Goal: Information Seeking & Learning: Get advice/opinions

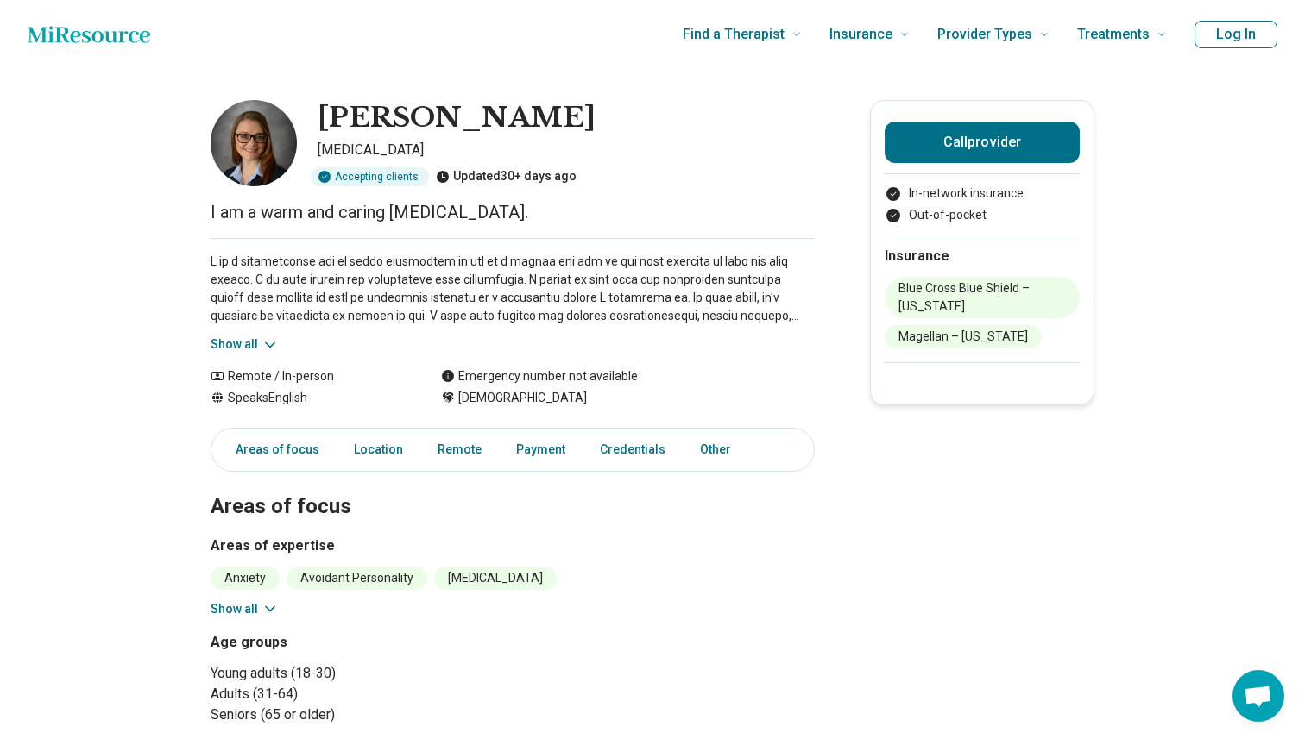
click at [264, 343] on icon at bounding box center [269, 344] width 17 height 17
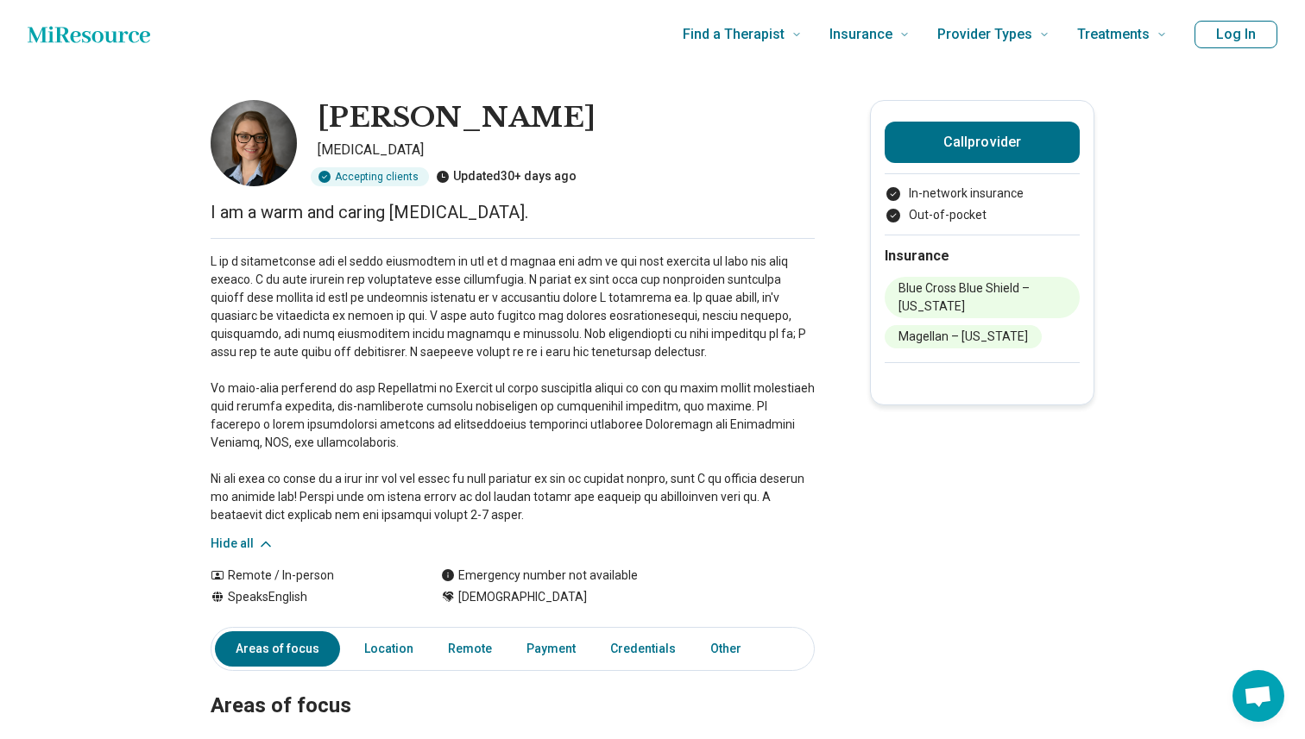
click at [84, 34] on icon "Home page" at bounding box center [89, 34] width 123 height 16
click at [115, 43] on icon "Home page" at bounding box center [89, 34] width 123 height 35
click at [107, 35] on icon "Home page" at bounding box center [89, 34] width 123 height 16
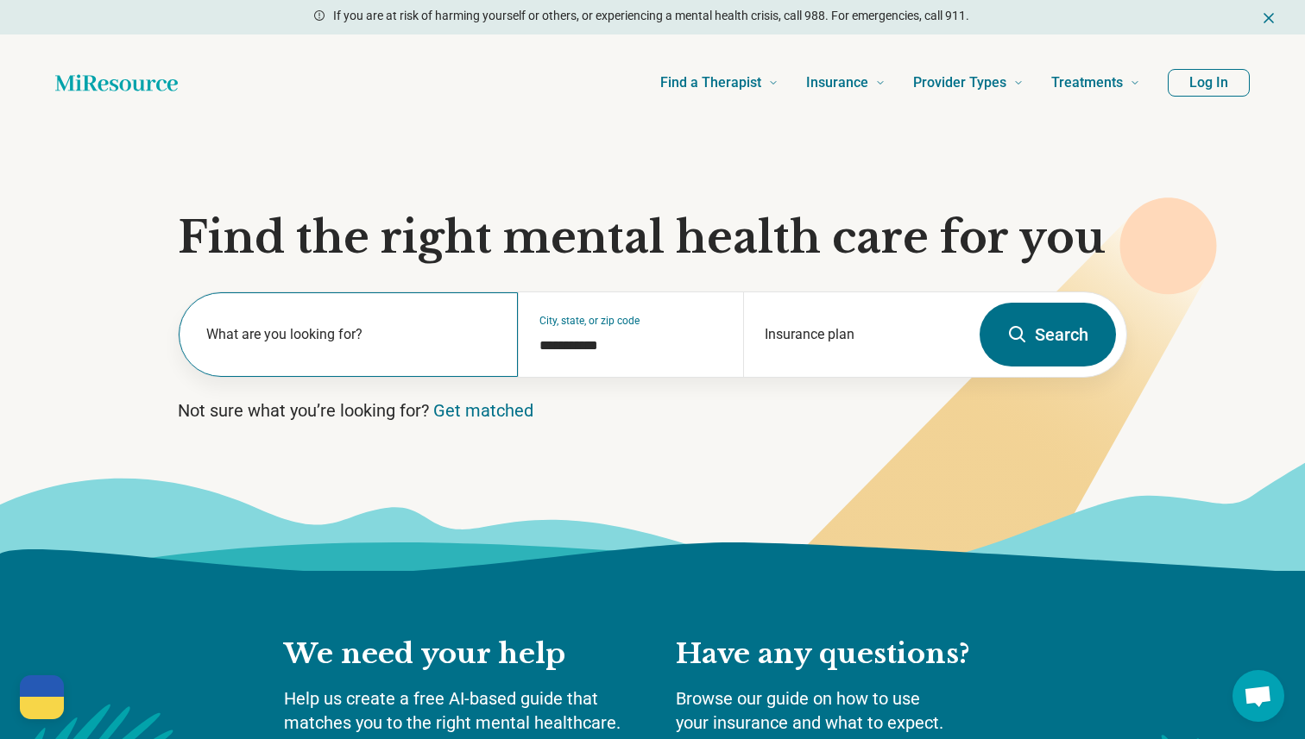
click at [432, 327] on label "What are you looking for?" at bounding box center [351, 334] width 291 height 21
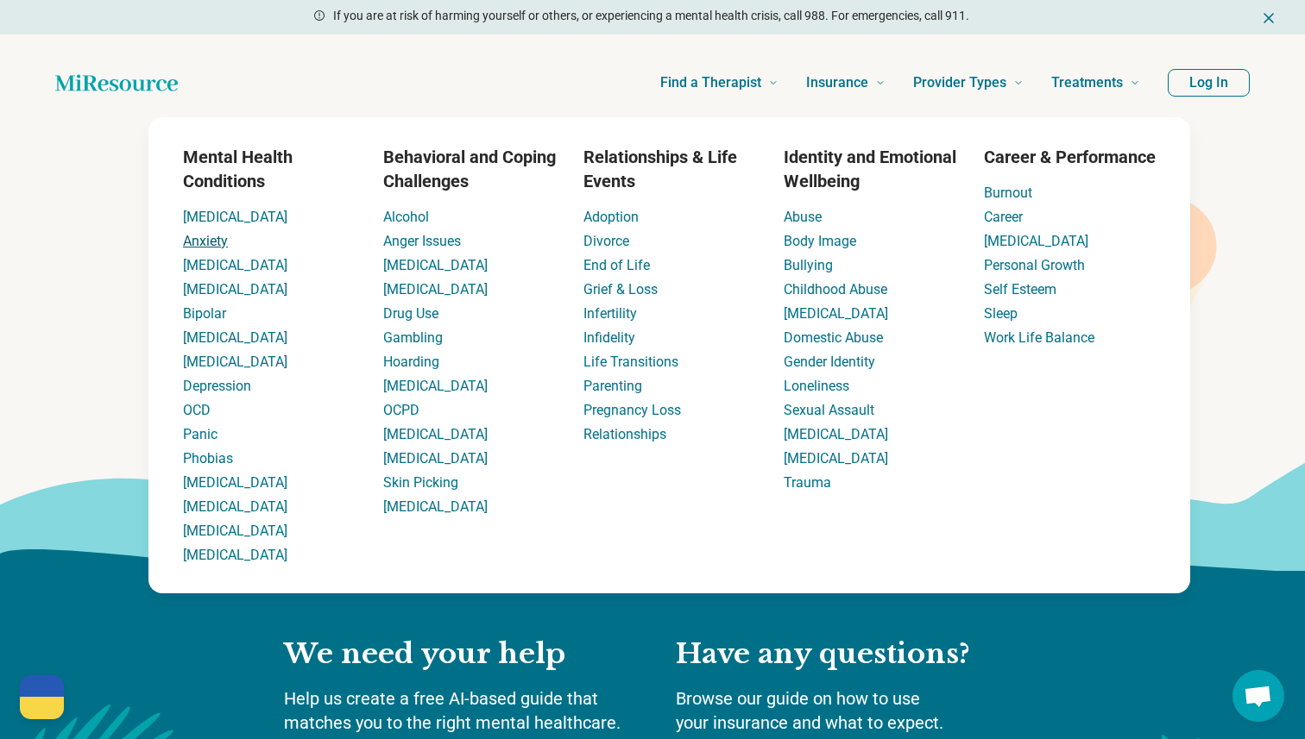
click at [200, 236] on link "Anxiety" at bounding box center [205, 241] width 45 height 16
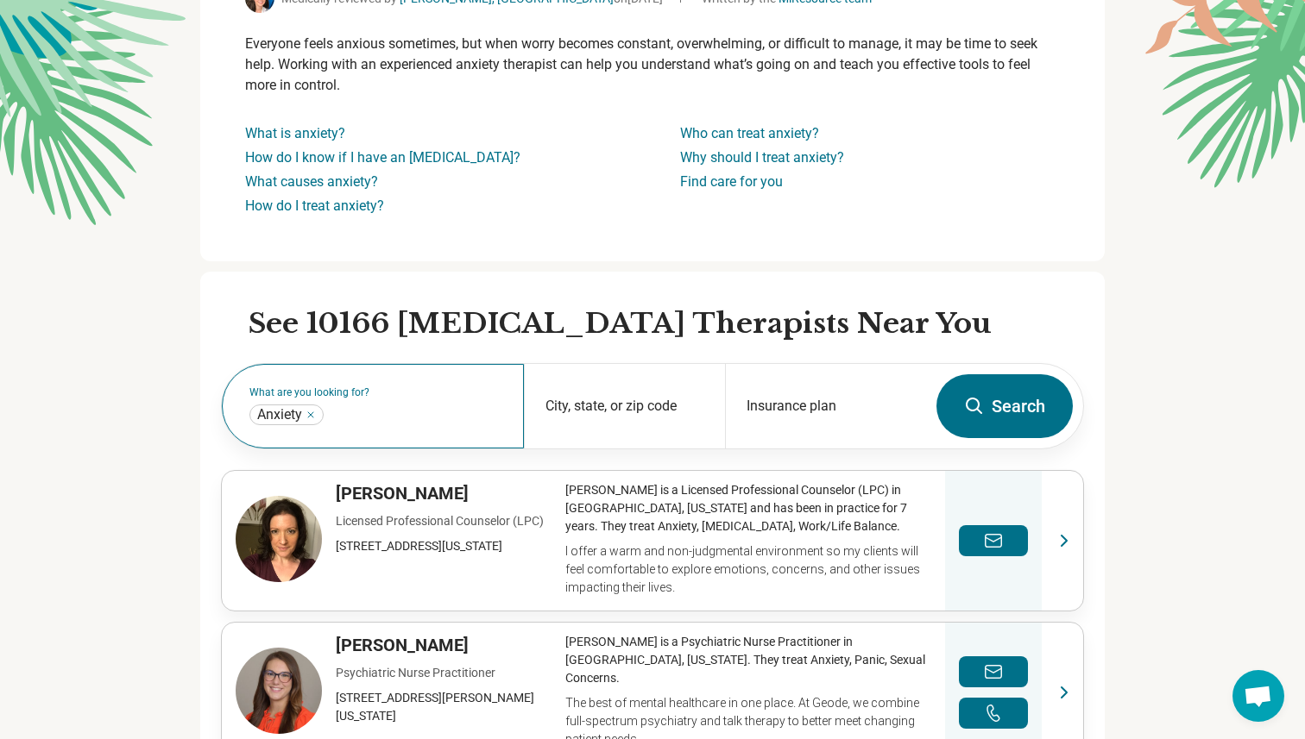
scroll to position [218, 0]
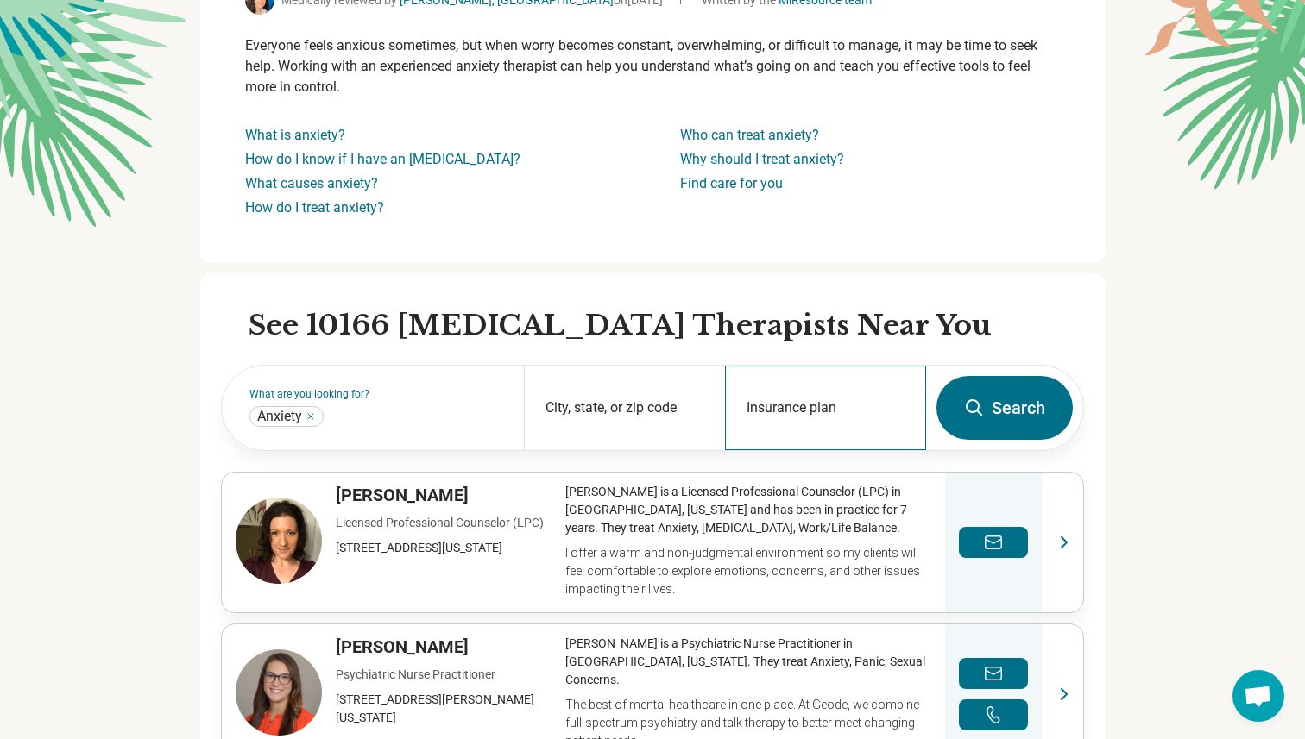
click at [795, 386] on div "Insurance plan" at bounding box center [825, 408] width 201 height 85
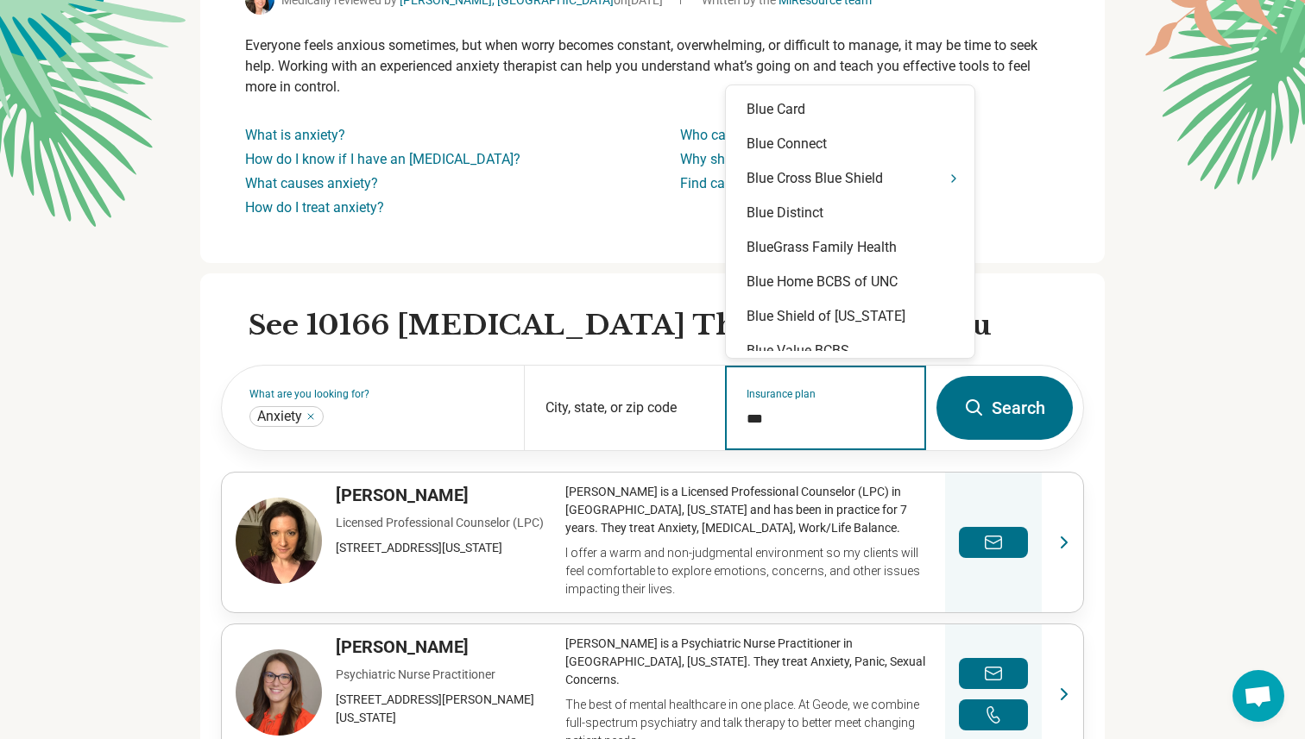
type input "****"
click at [923, 170] on div "Blue Cross Blue Shield" at bounding box center [850, 178] width 248 height 35
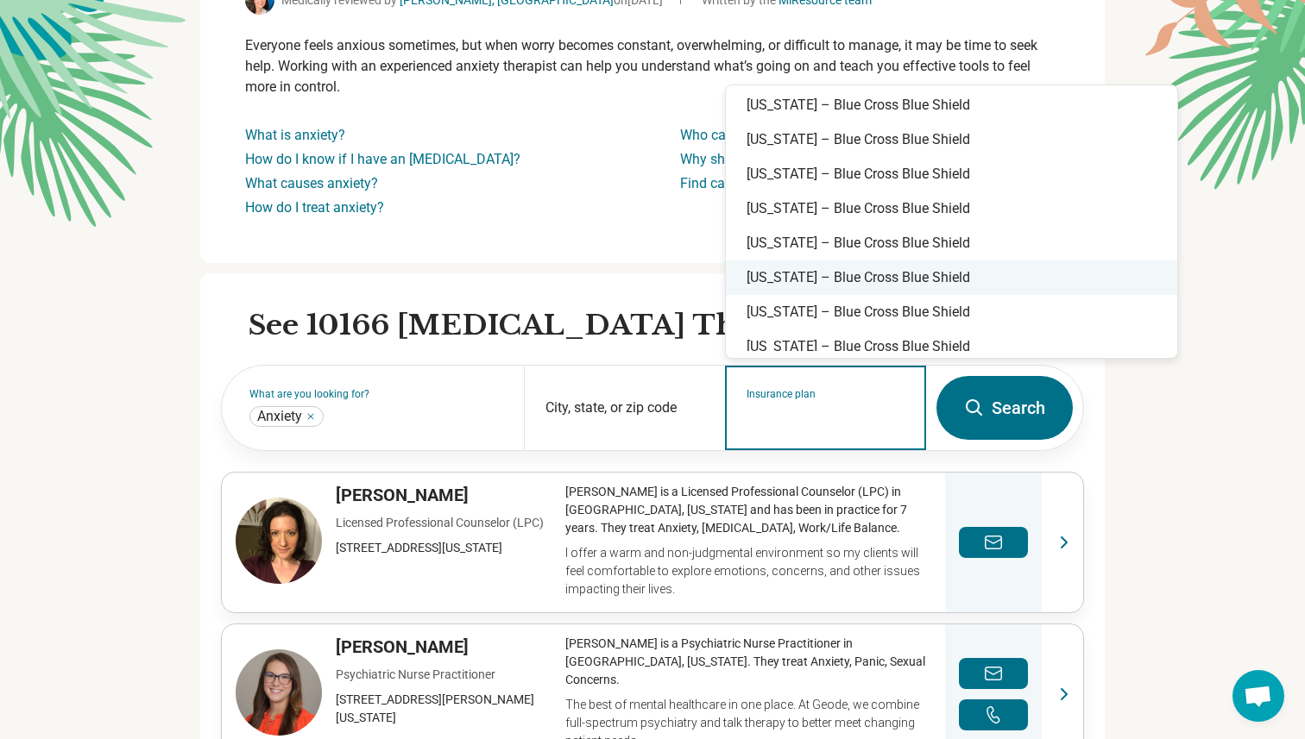
scroll to position [248, 0]
click at [878, 280] on div "[US_STATE] – Blue Cross Blue Shield" at bounding box center [951, 276] width 451 height 35
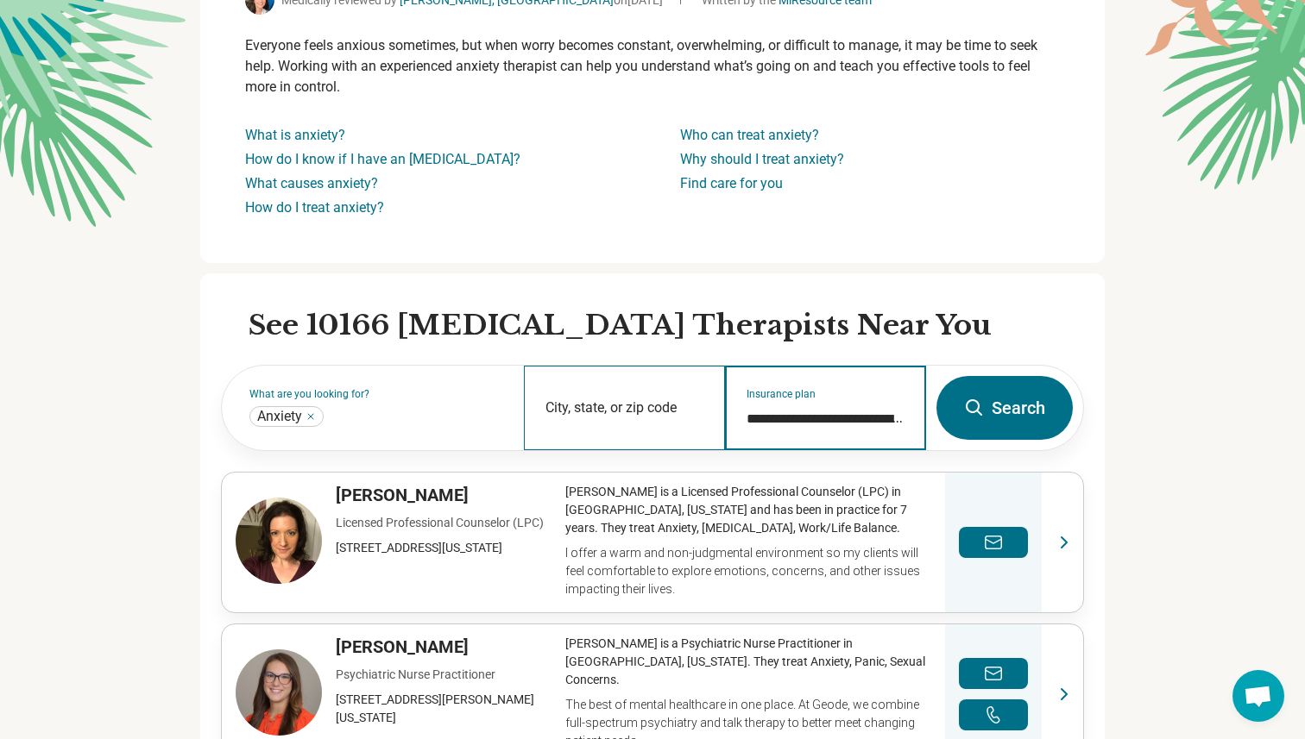
type input "**********"
click at [602, 406] on div "City, state, or zip code" at bounding box center [624, 408] width 201 height 85
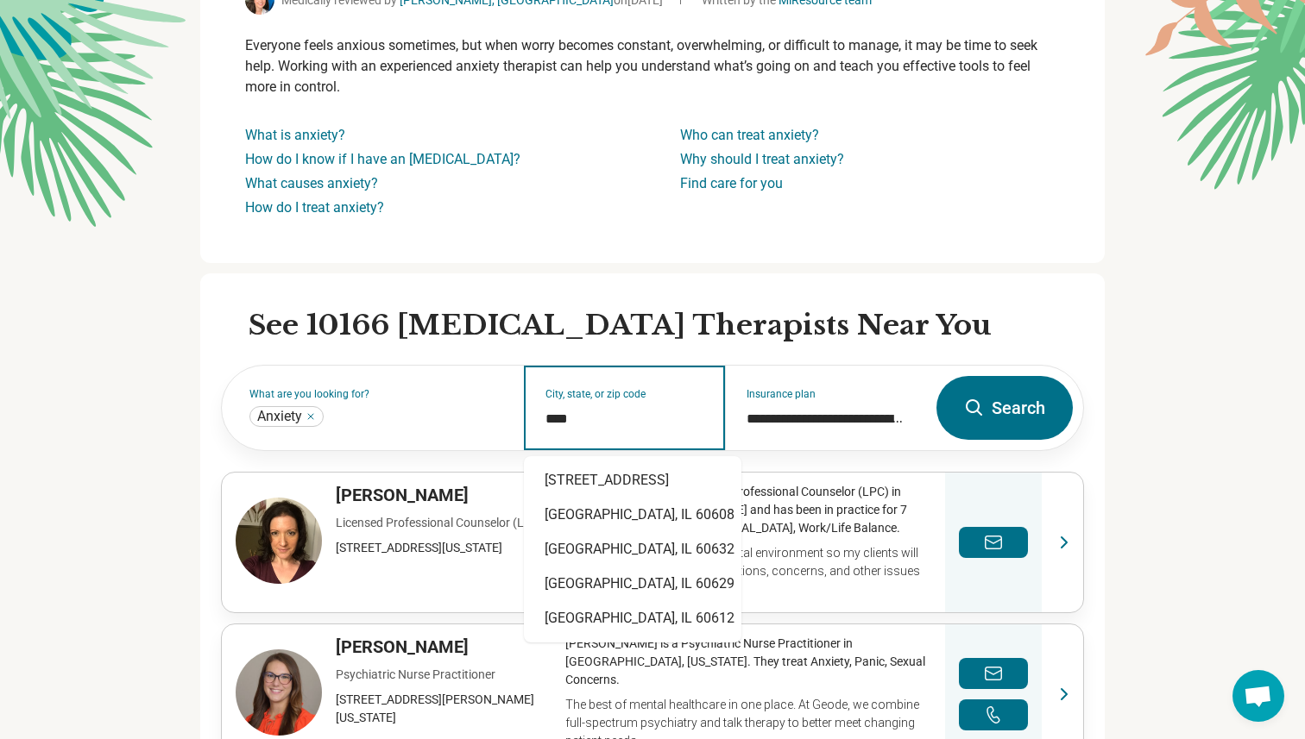
type input "*****"
click at [655, 474] on div "Hoffman Estates, IL 60010" at bounding box center [619, 480] width 191 height 35
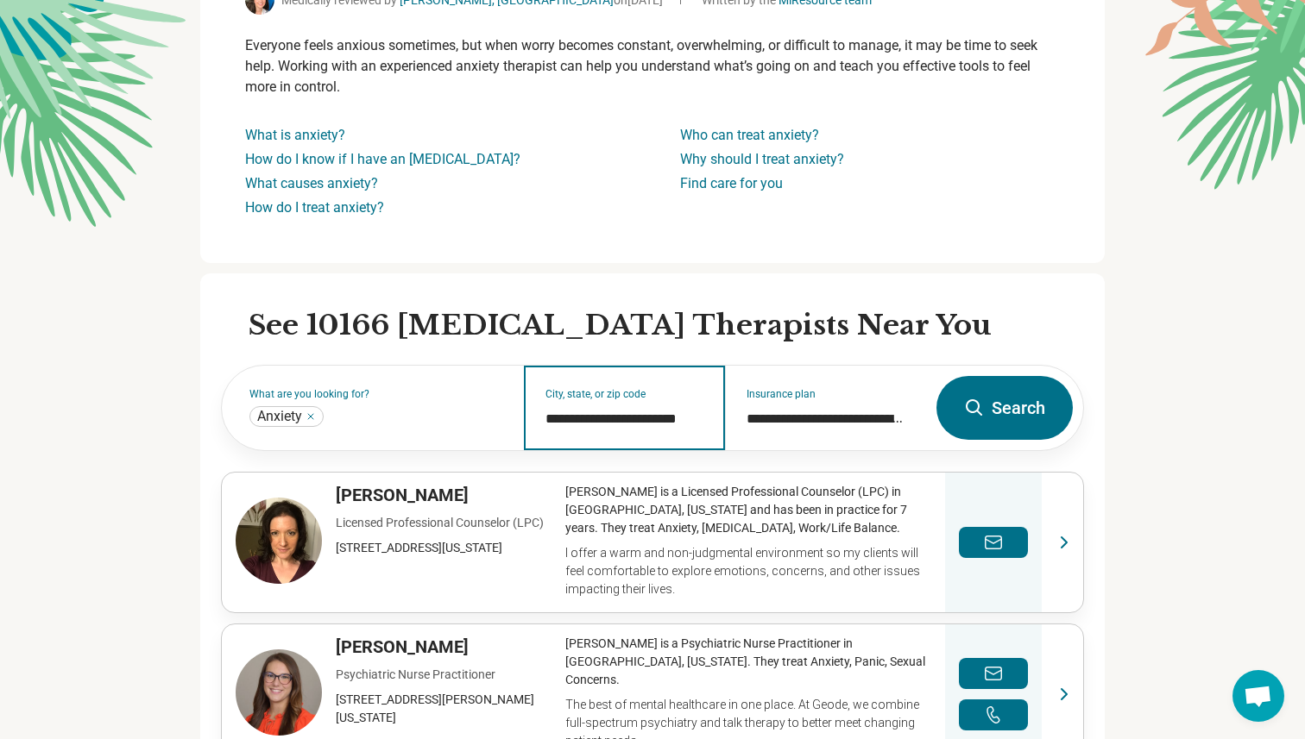
type input "**********"
click at [1028, 404] on button "Search" at bounding box center [1004, 408] width 136 height 64
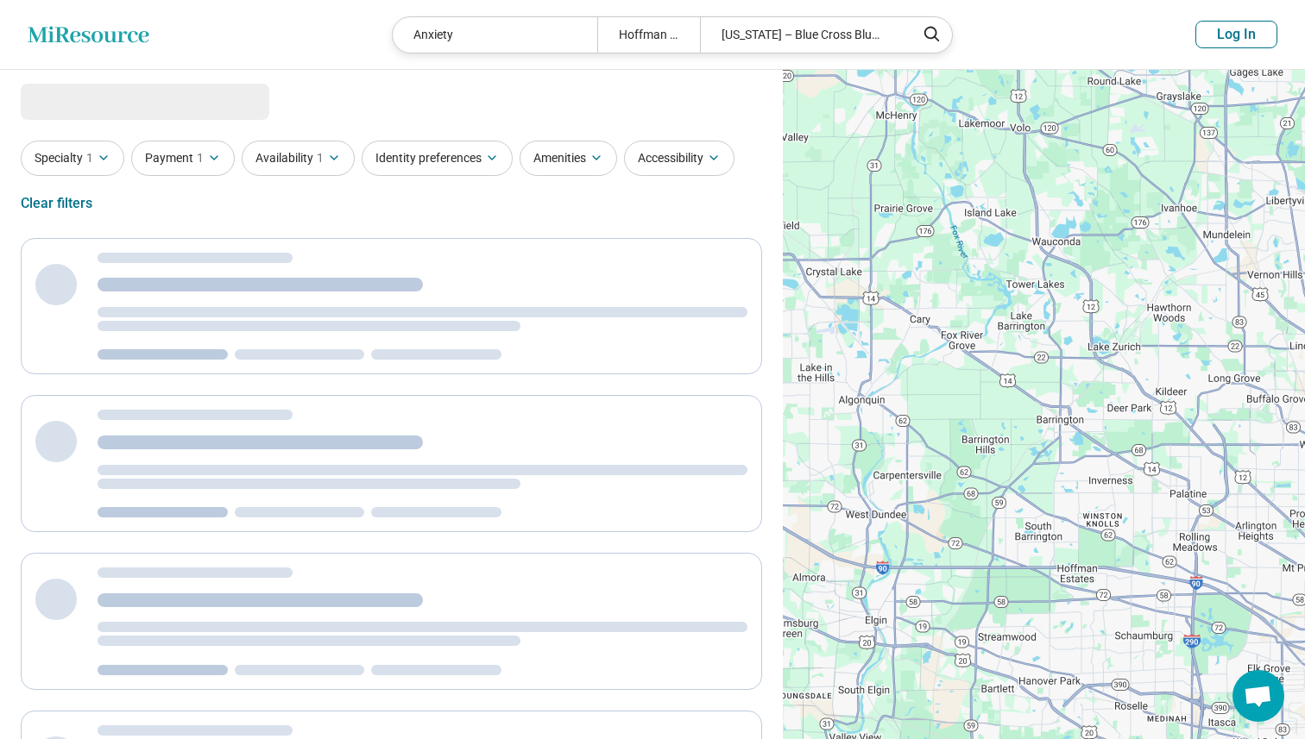
select select "***"
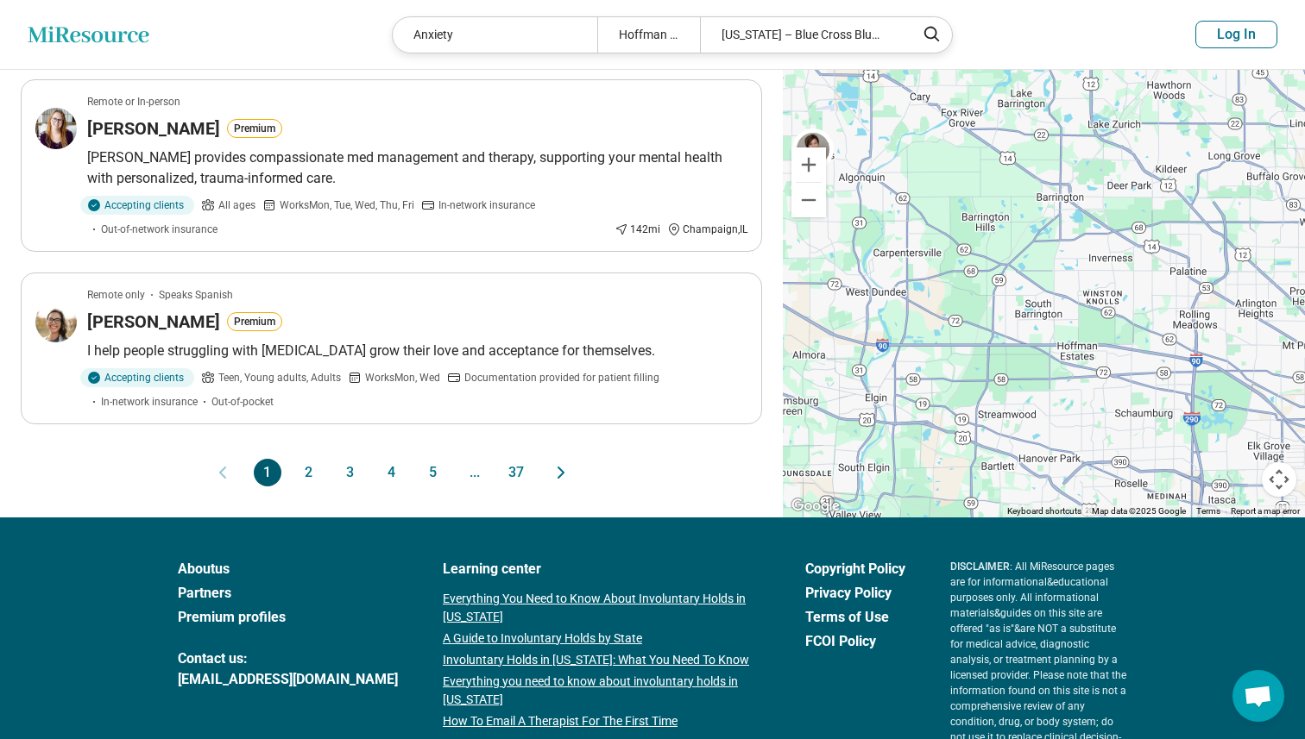
scroll to position [1632, 0]
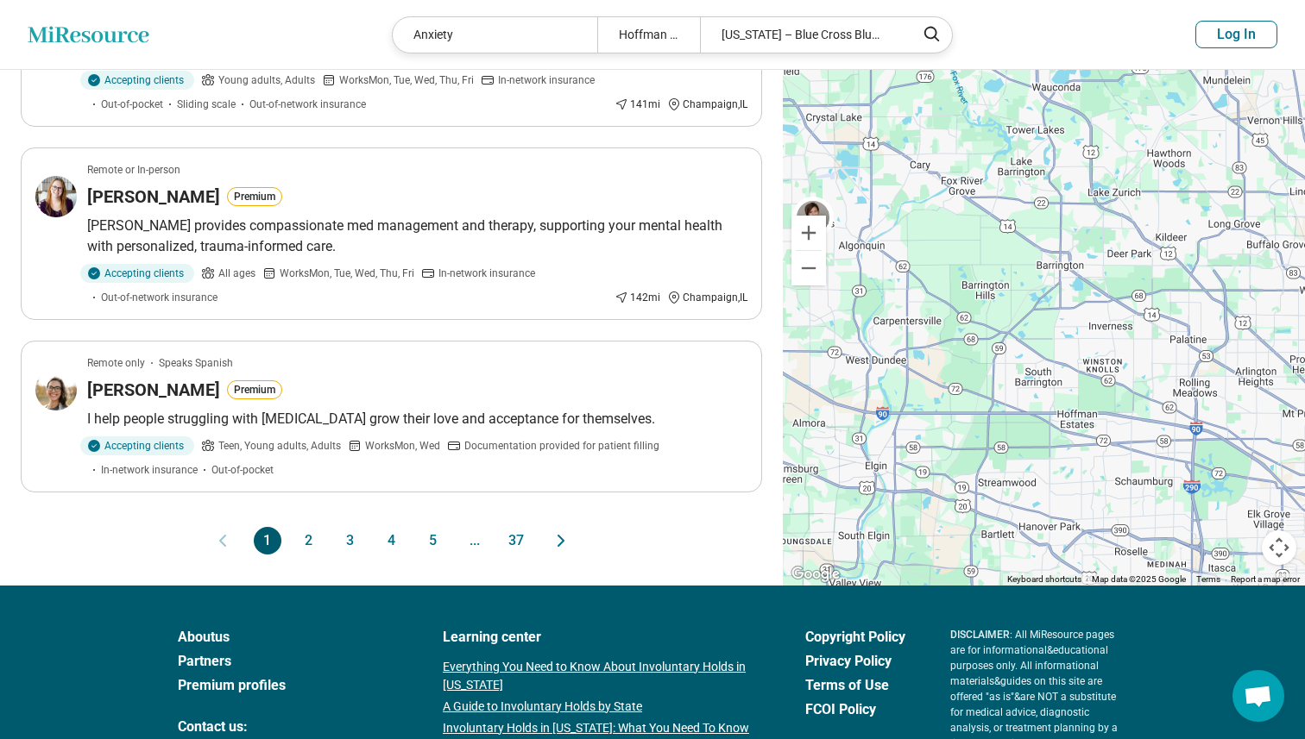
click at [506, 527] on button "37" at bounding box center [516, 541] width 28 height 28
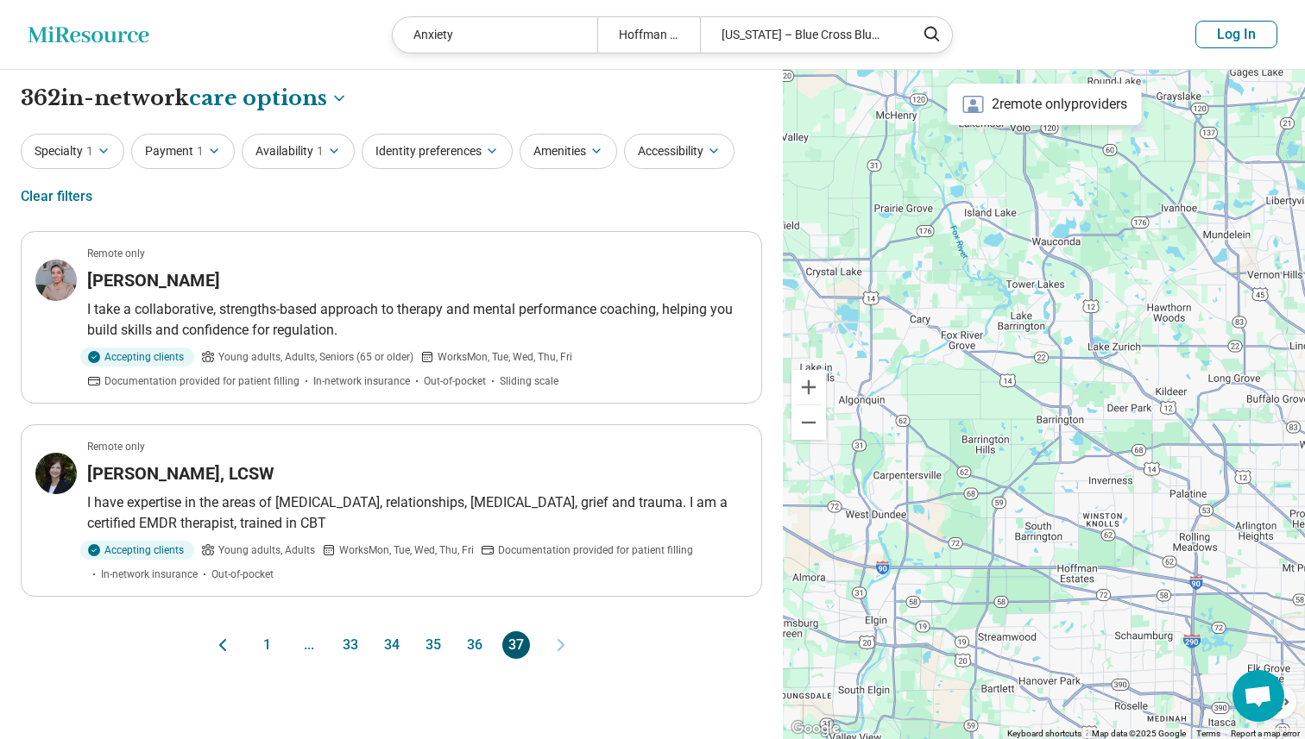
click at [390, 644] on button "34" at bounding box center [392, 646] width 28 height 28
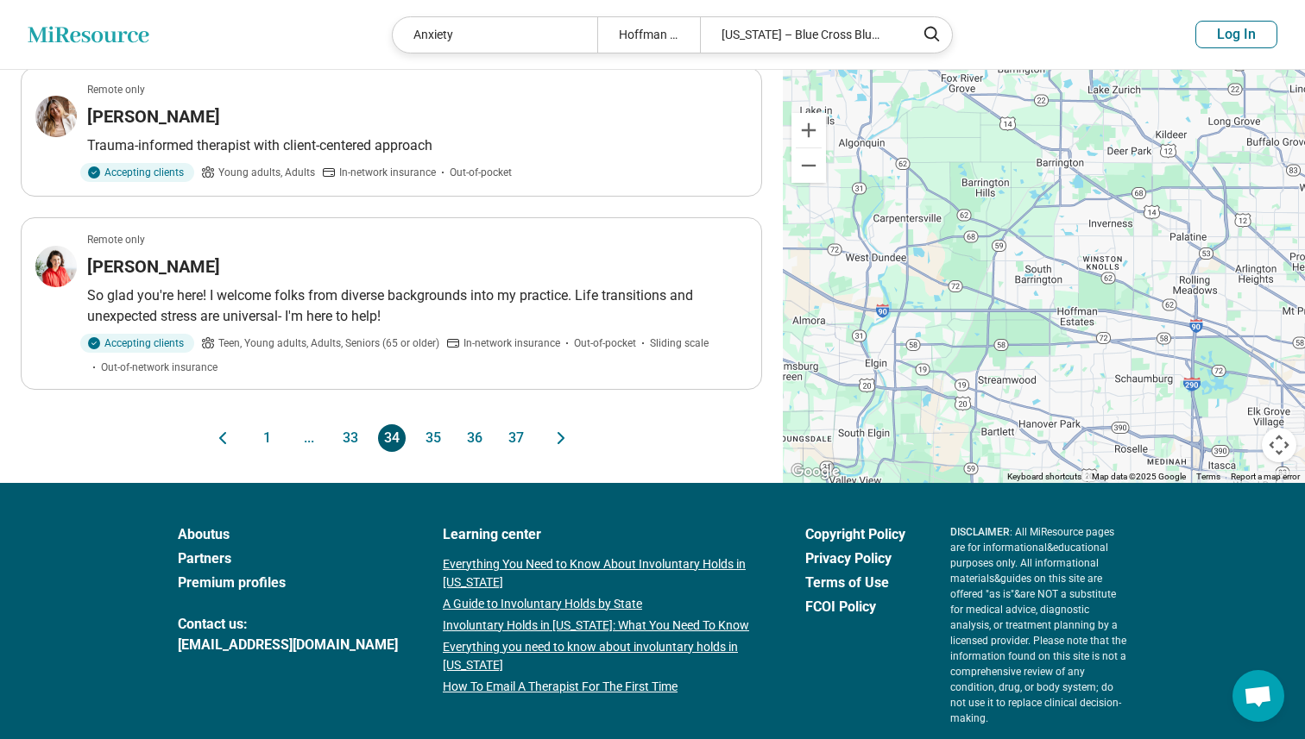
scroll to position [1708, 0]
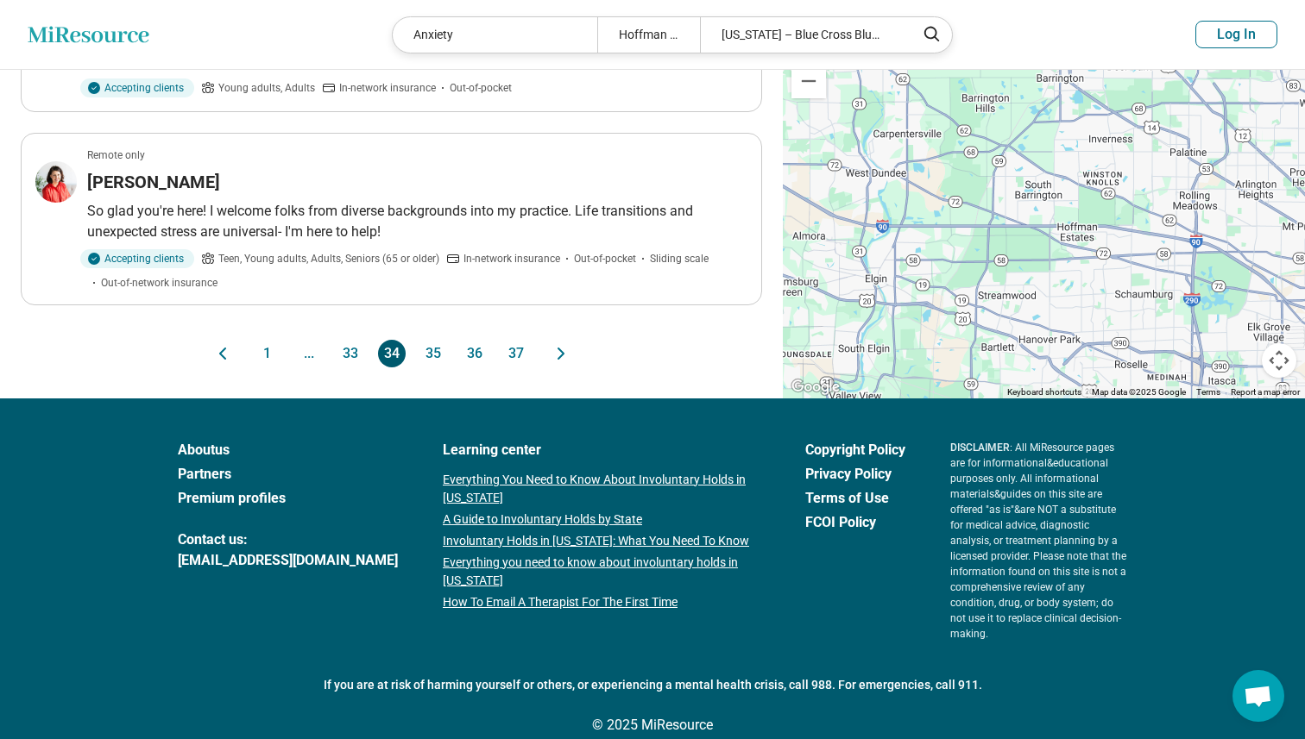
click at [261, 347] on button "1" at bounding box center [268, 354] width 28 height 28
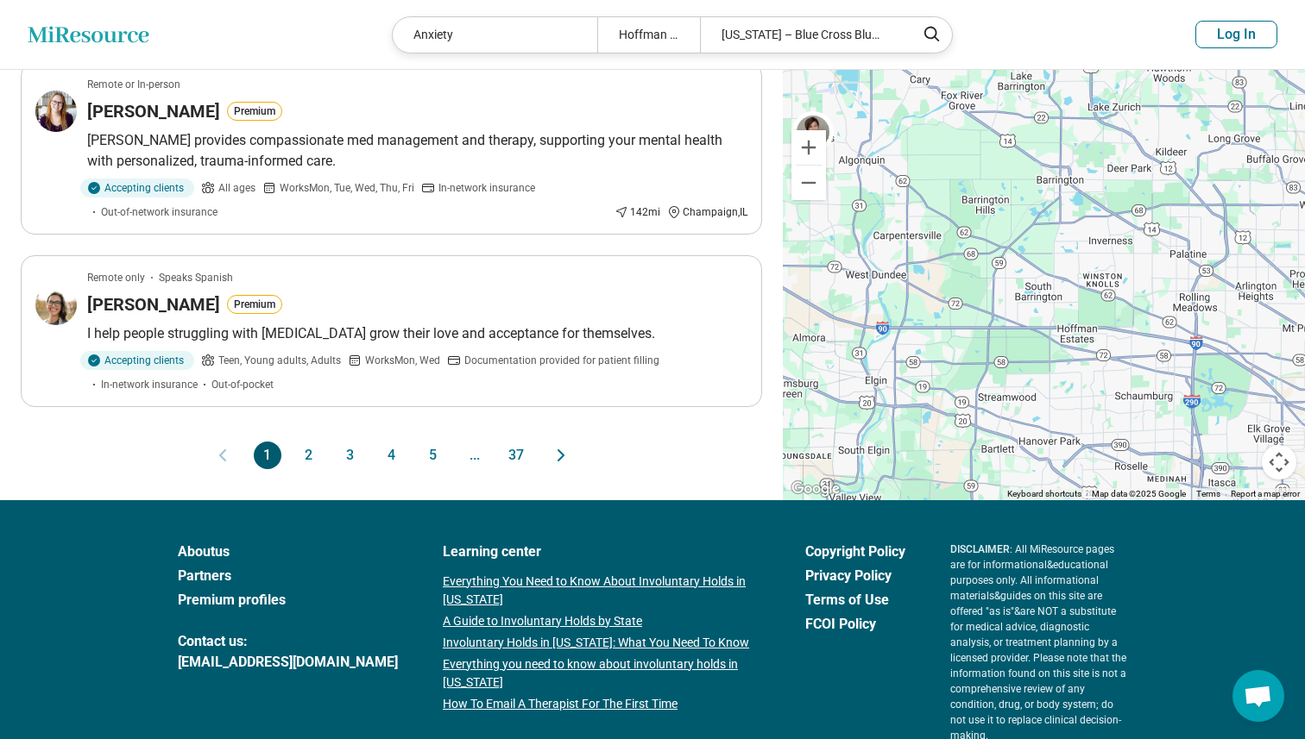
scroll to position [1796, 0]
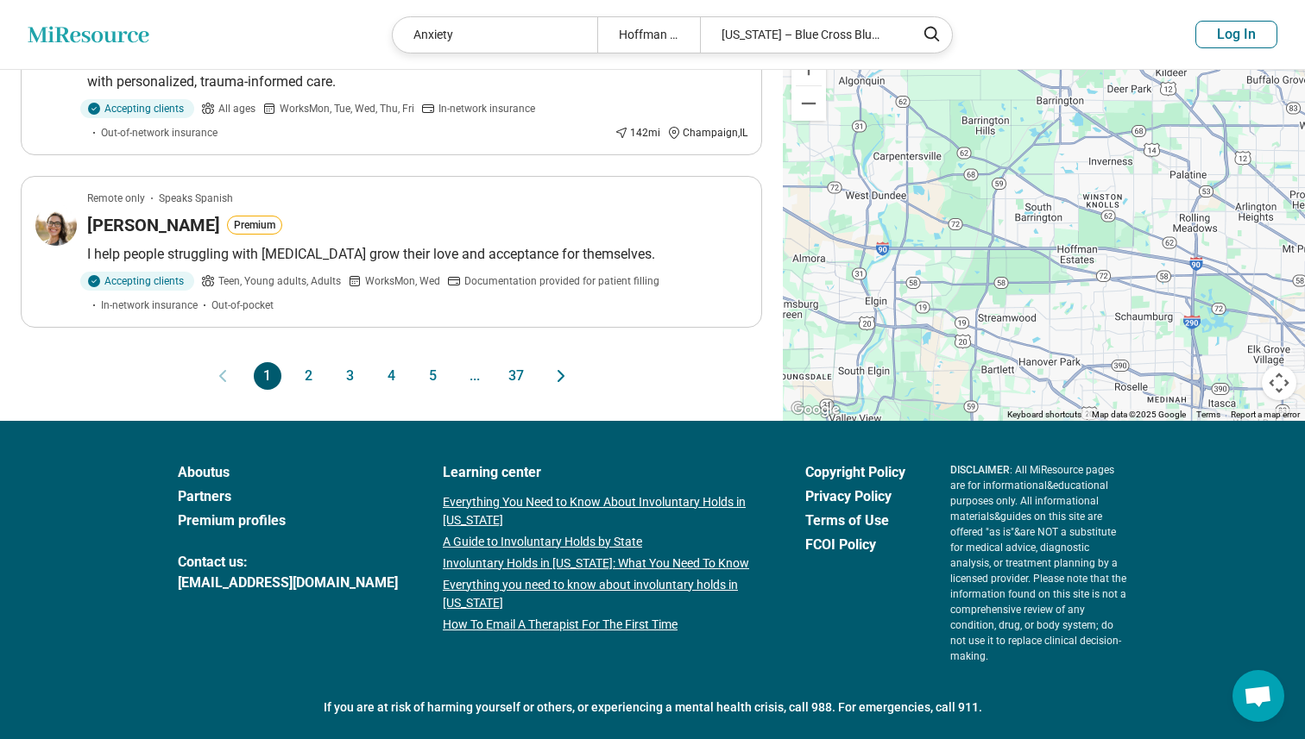
click at [432, 362] on button "5" at bounding box center [433, 376] width 28 height 28
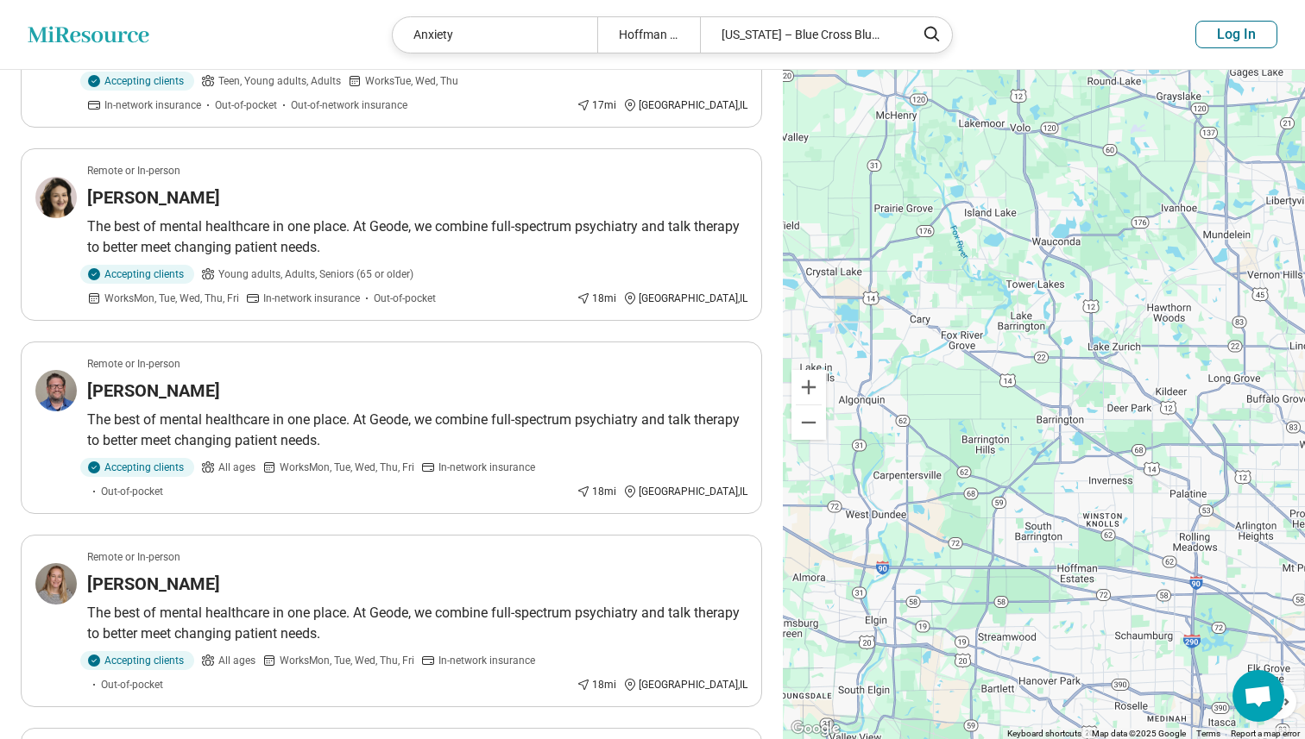
scroll to position [0, 0]
